Goal: Task Accomplishment & Management: Complete application form

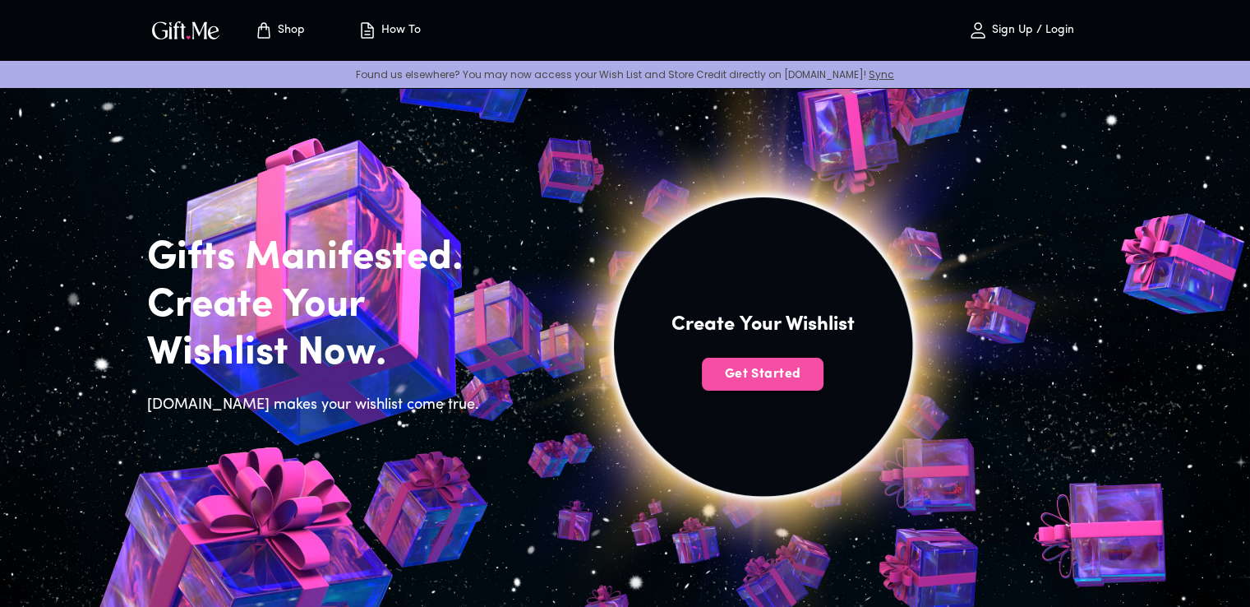
click at [789, 371] on span "Get Started" at bounding box center [763, 374] width 122 height 18
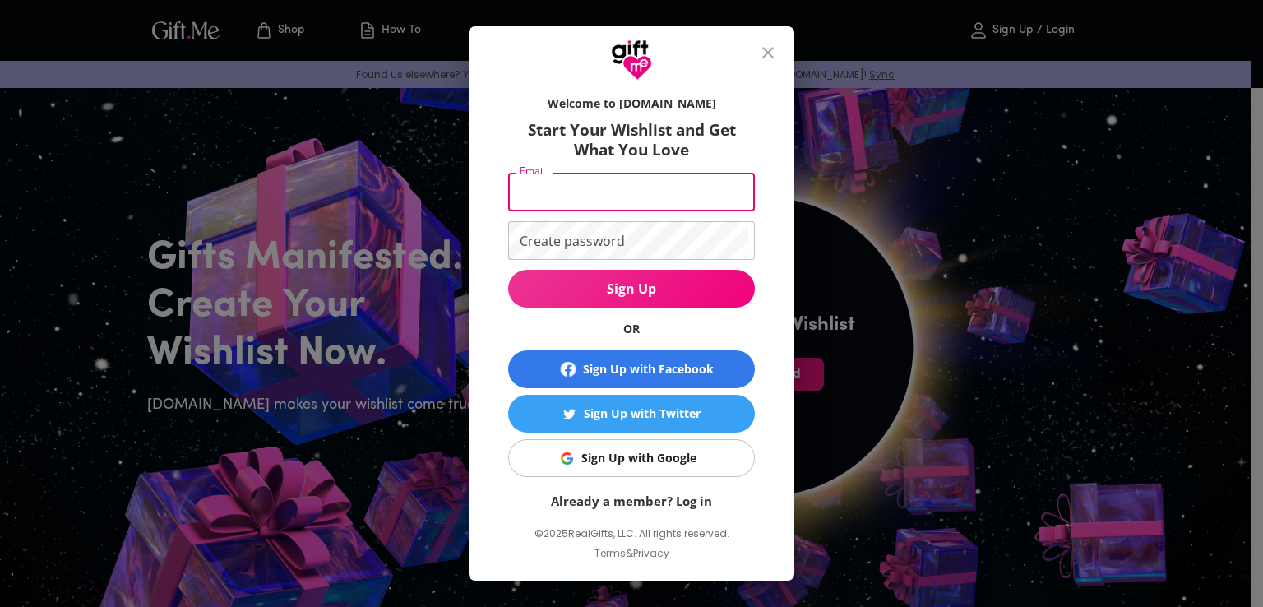
click at [603, 205] on input "Email" at bounding box center [628, 192] width 240 height 39
type input "fizza23022005@gmail.com"
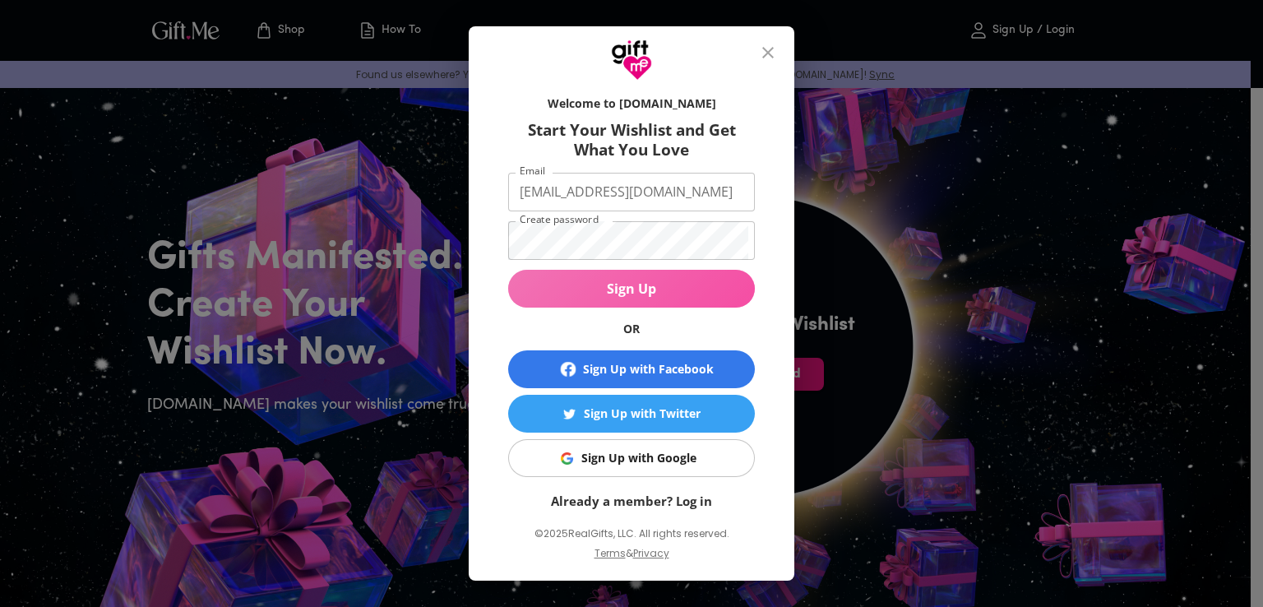
click at [639, 291] on span "Sign Up" at bounding box center [631, 289] width 247 height 18
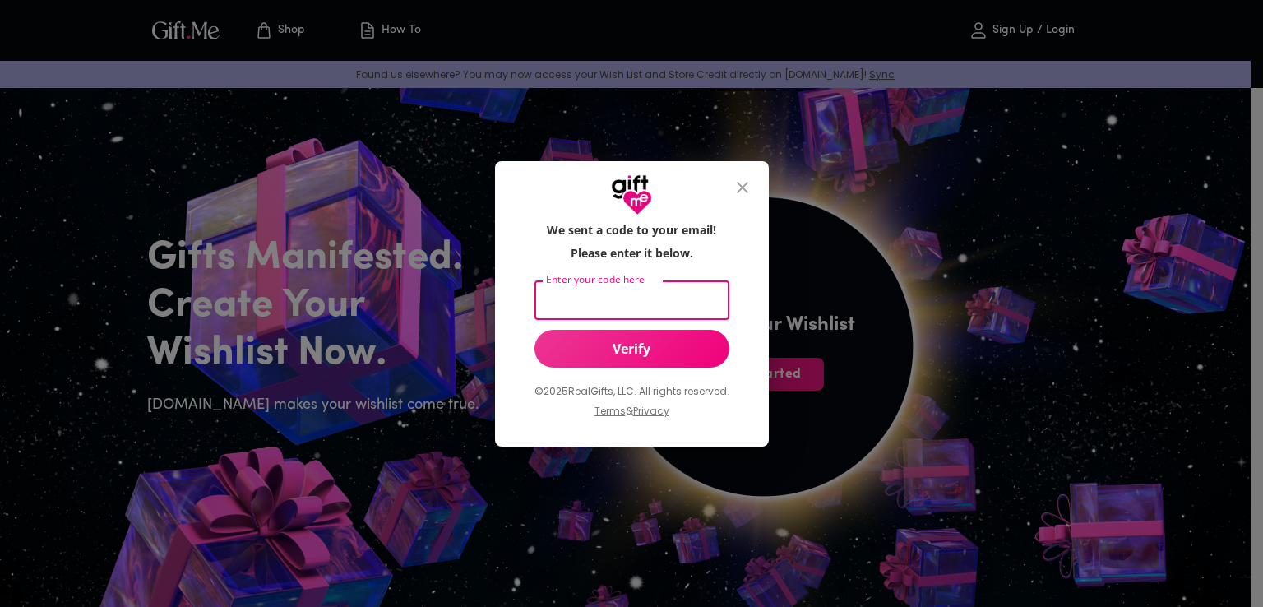
click at [589, 310] on input "Enter your code here" at bounding box center [628, 300] width 188 height 39
type input "gcwus2025"
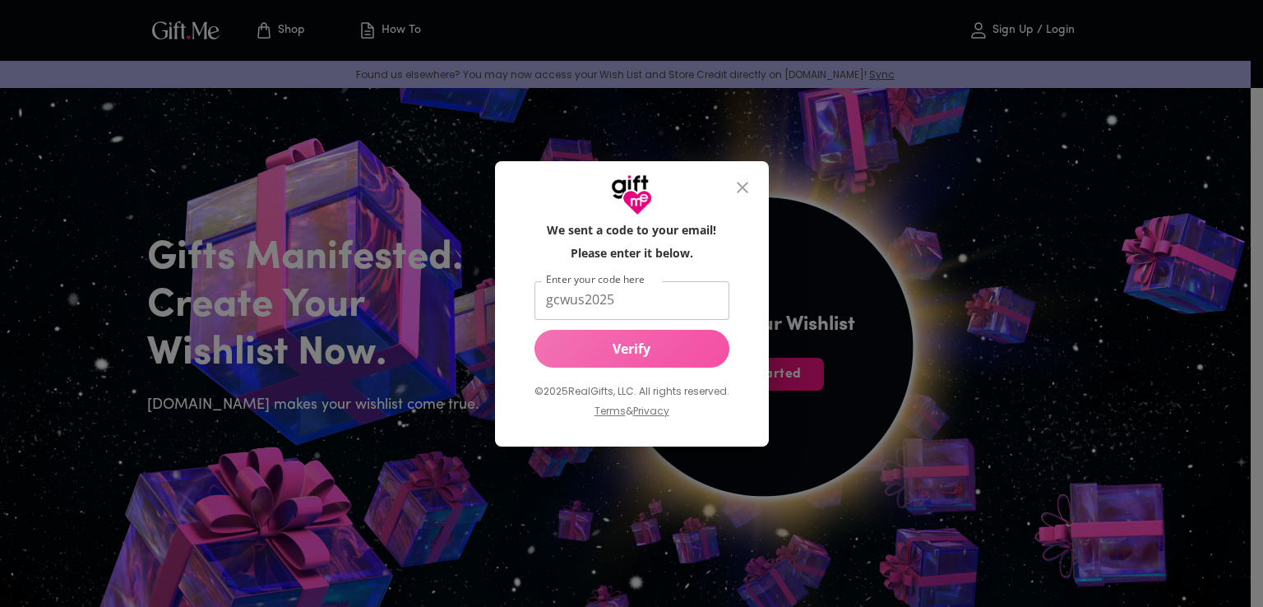
click at [631, 356] on span "Verify" at bounding box center [631, 349] width 195 height 18
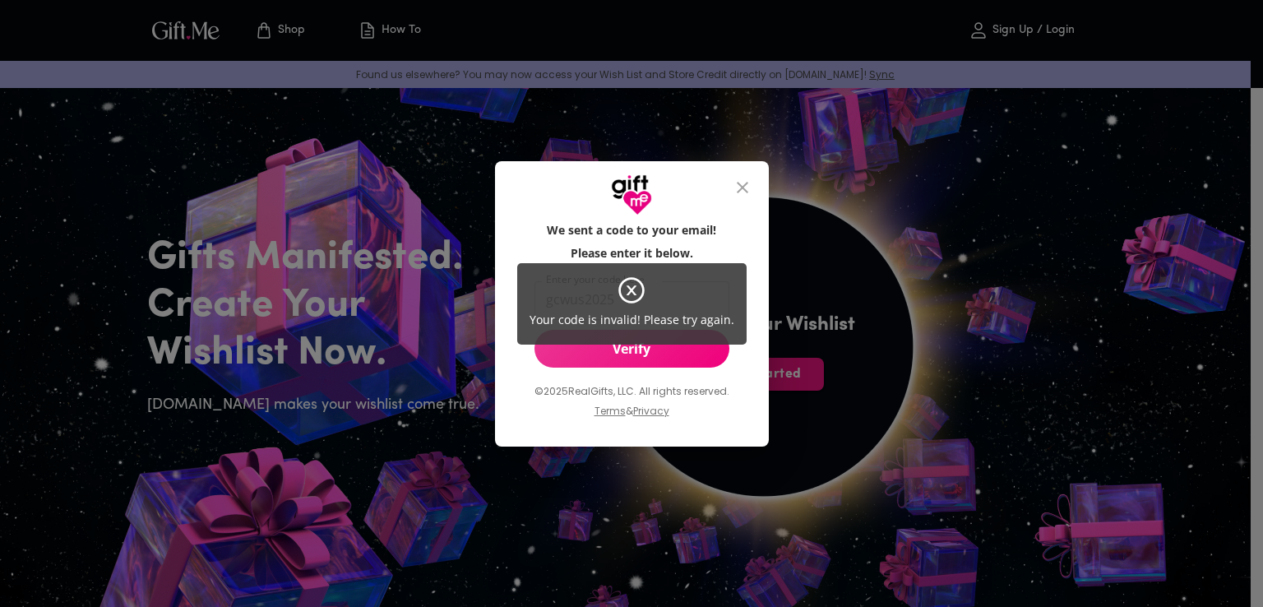
click at [631, 356] on div "Your code is invalid! Please try again." at bounding box center [631, 303] width 1263 height 607
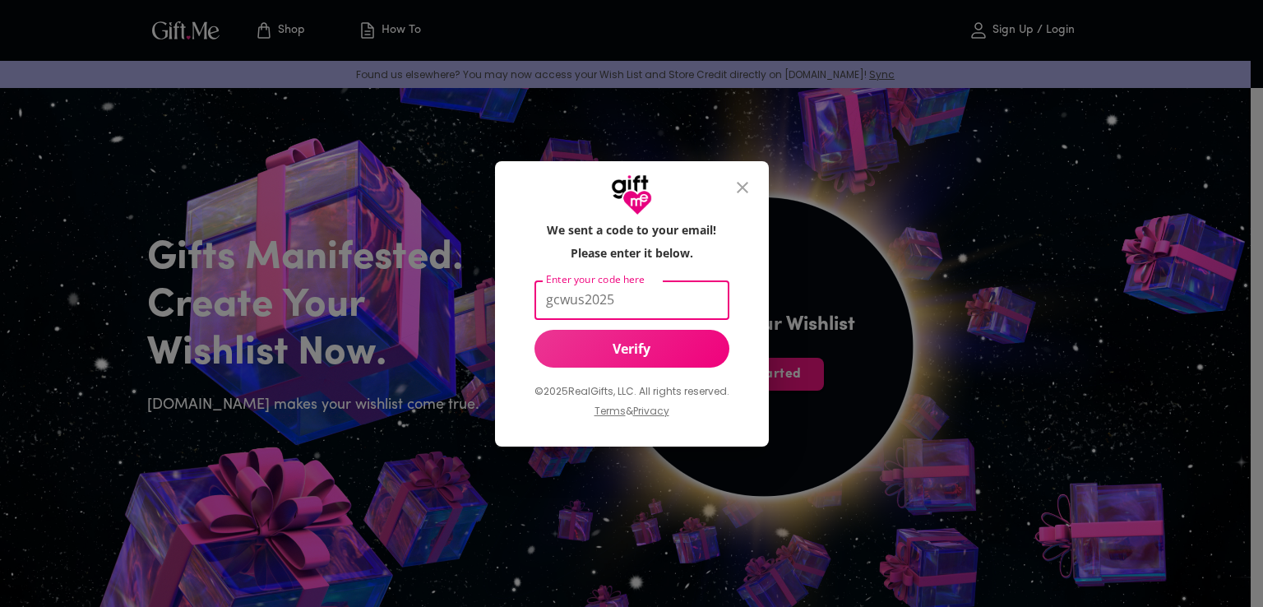
drag, startPoint x: 605, startPoint y: 310, endPoint x: 492, endPoint y: 298, distance: 113.3
click at [495, 298] on div "We sent a code to your email! Please enter it below. Enter your code here gcwus…" at bounding box center [632, 330] width 274 height 231
type input "120444"
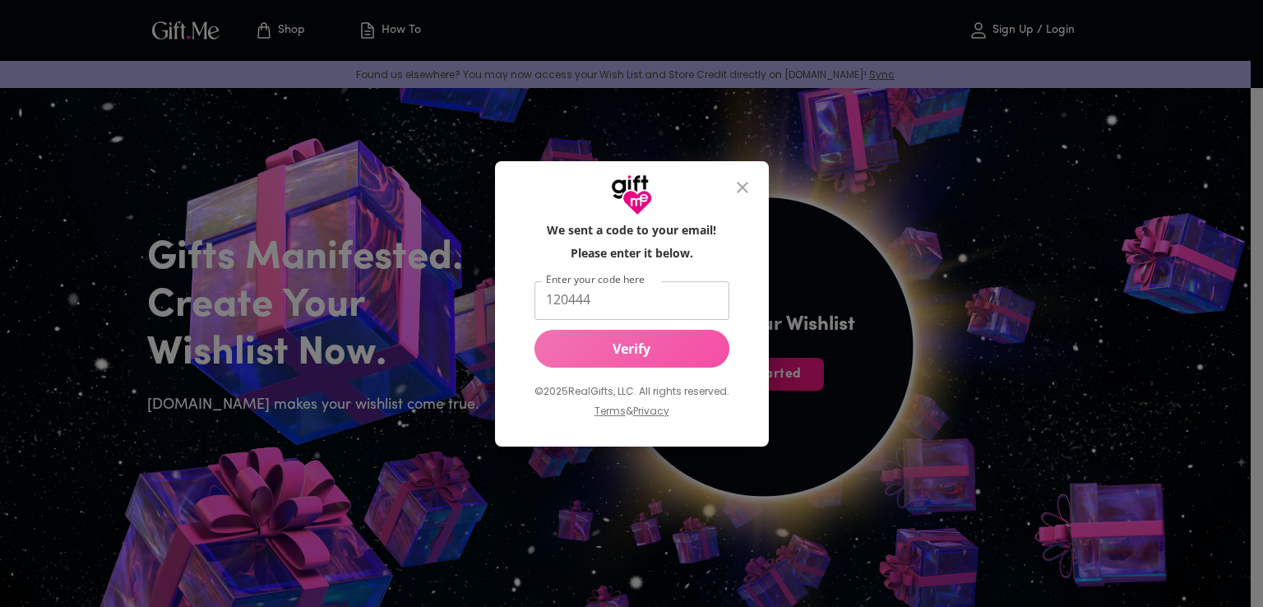
click at [592, 352] on span "Verify" at bounding box center [631, 349] width 195 height 18
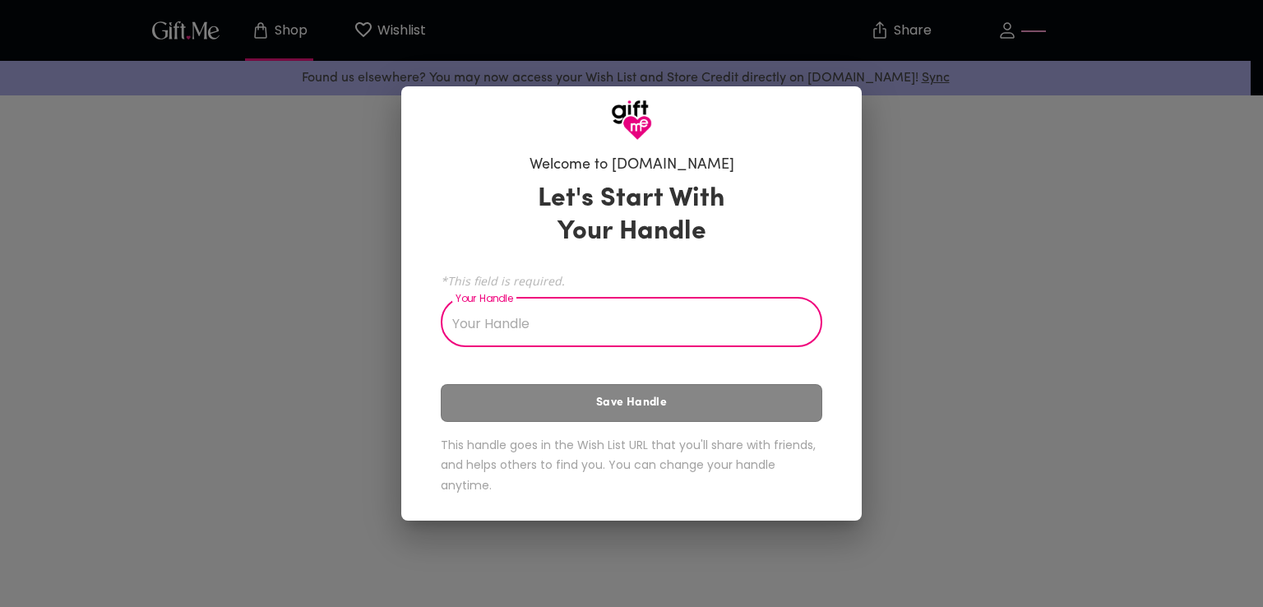
click at [534, 320] on input "Your Handle" at bounding box center [622, 324] width 363 height 46
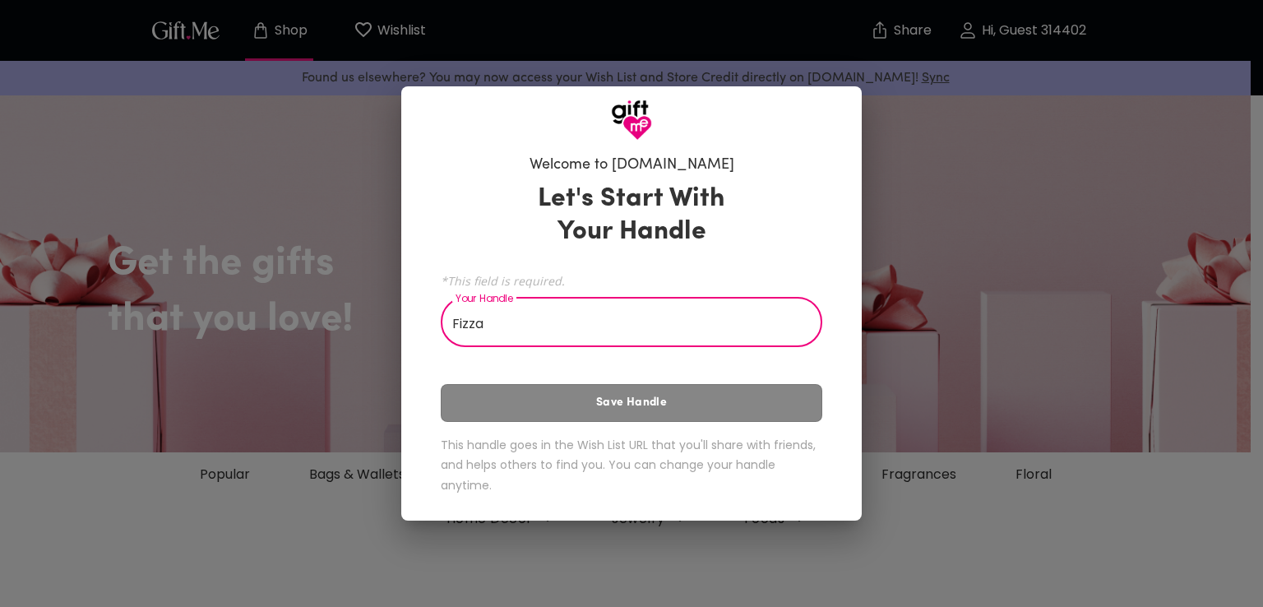
type input "Fizza"
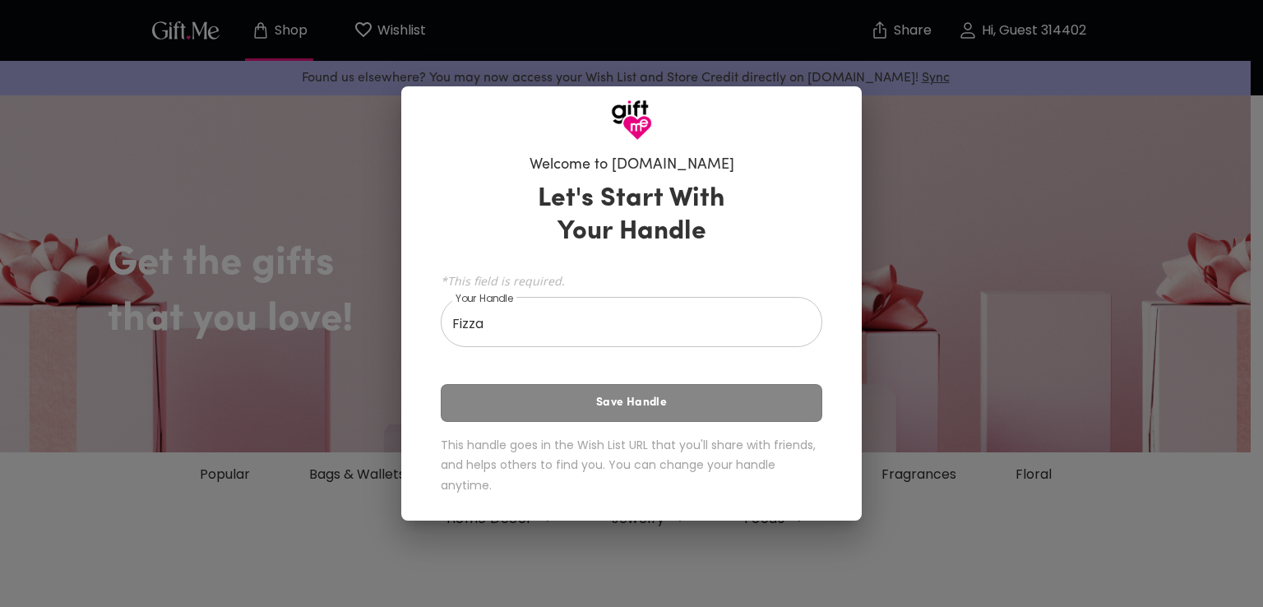
click at [582, 413] on div "Let's Start With Your Handle *This field is required. Your Handle Fizza Your Ha…" at bounding box center [631, 341] width 381 height 333
